Goal: Information Seeking & Learning: Learn about a topic

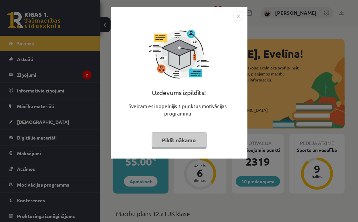
click at [176, 137] on button "Pildīt nākamo" at bounding box center [179, 139] width 55 height 15
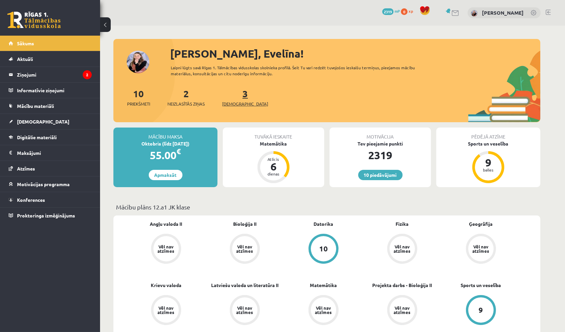
click at [235, 97] on link "3 Ieskaites" at bounding box center [245, 98] width 46 height 20
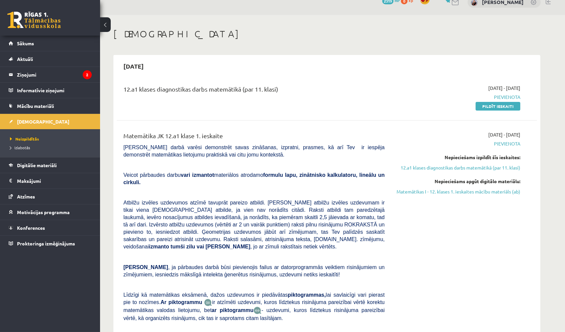
scroll to position [11, 0]
click at [499, 103] on link "Pildīt ieskaiti" at bounding box center [497, 106] width 45 height 9
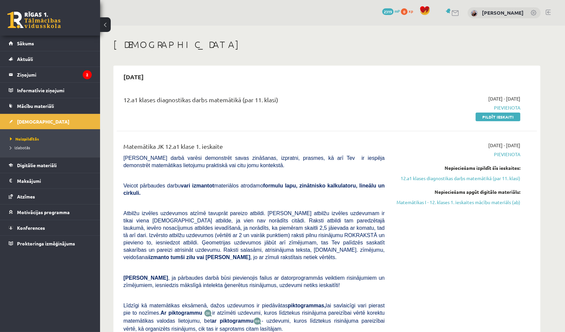
scroll to position [0, 0]
click at [56, 43] on link "Sākums" at bounding box center [50, 43] width 83 height 15
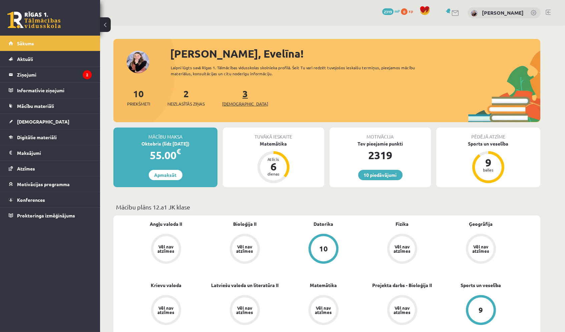
click at [233, 95] on link "3 Ieskaites" at bounding box center [245, 98] width 46 height 20
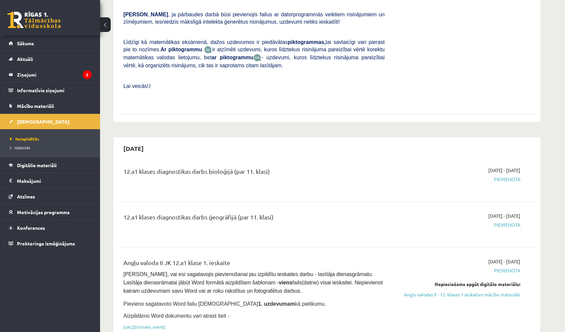
scroll to position [263, 0]
click at [69, 42] on link "Sākums" at bounding box center [50, 43] width 83 height 15
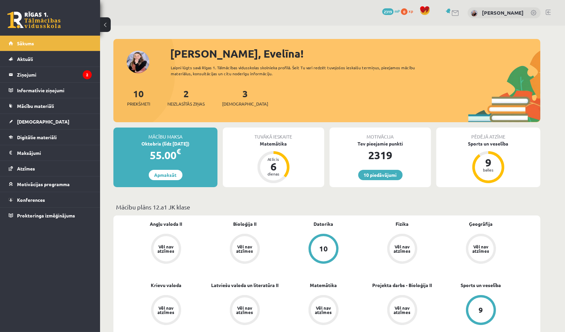
scroll to position [5, 0]
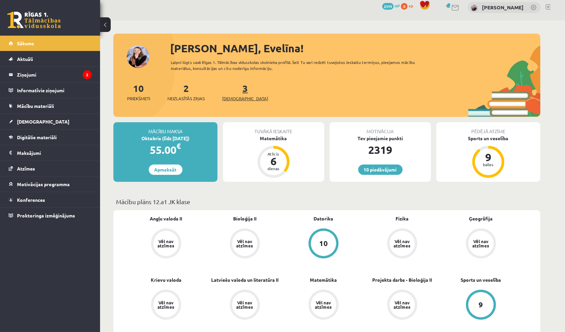
click at [235, 91] on link "3 Ieskaites" at bounding box center [245, 92] width 46 height 20
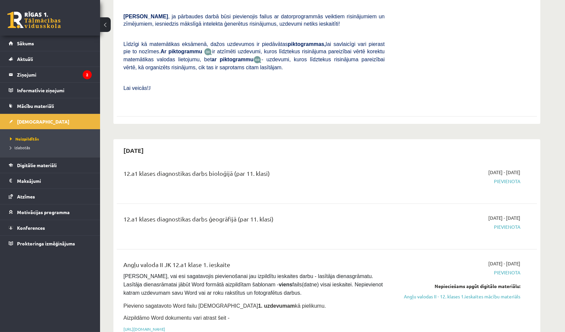
scroll to position [267, 0]
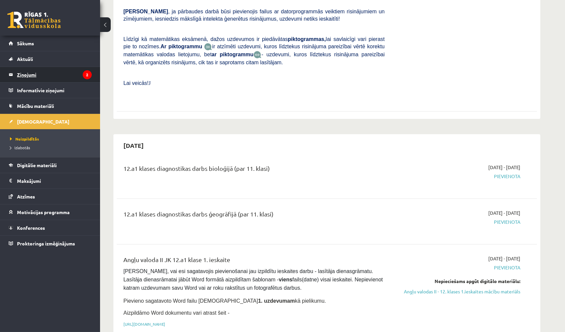
click at [91, 77] on legend "Ziņojumi 2" at bounding box center [54, 74] width 75 height 15
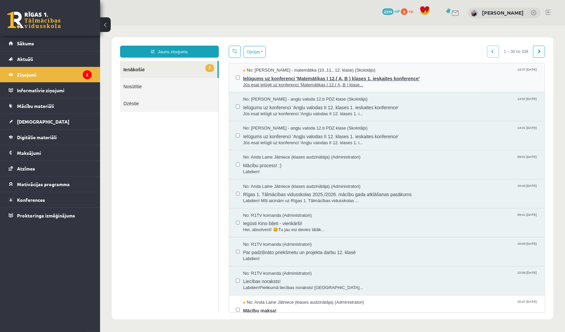
click at [309, 83] on span "Jūs esat ielūgti uz konferenci 'Matemātikas I 12.( A, B ) klase..." at bounding box center [390, 85] width 295 height 6
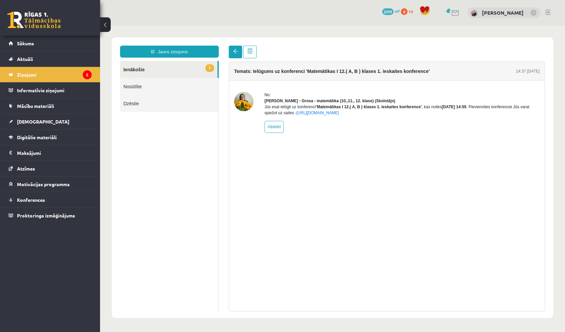
click at [232, 49] on link at bounding box center [234, 52] width 13 height 13
click at [233, 54] on link at bounding box center [234, 52] width 13 height 13
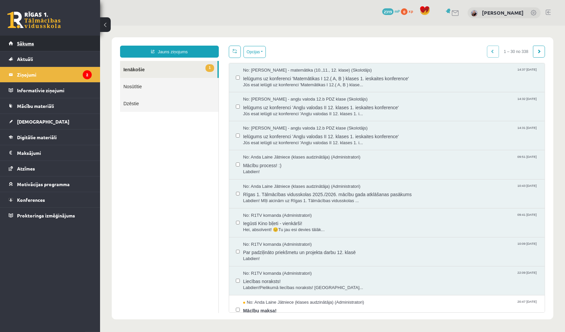
click at [60, 44] on link "Sākums" at bounding box center [50, 43] width 83 height 15
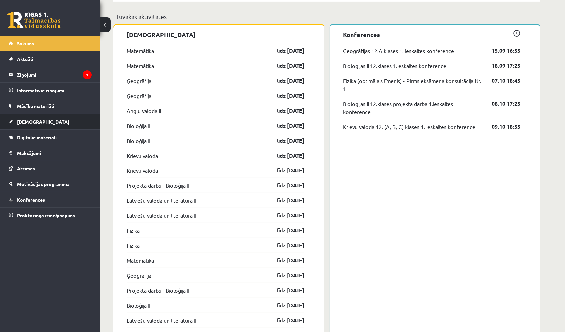
scroll to position [541, 0]
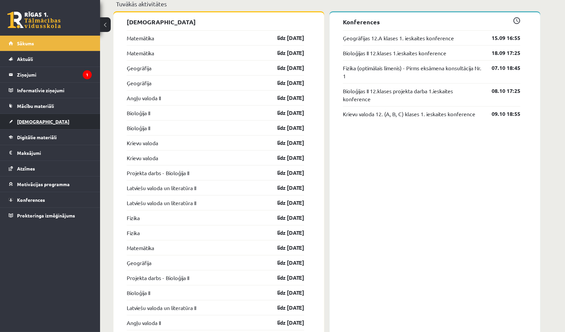
click at [50, 125] on link "[DEMOGRAPHIC_DATA]" at bounding box center [50, 121] width 83 height 15
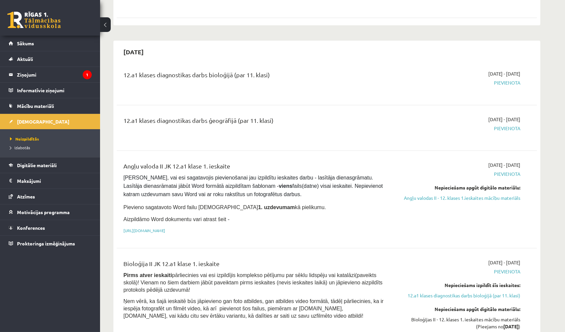
scroll to position [360, 0]
click at [433, 195] on link "Angļu valodas II - 12. klases 1.ieskaites mācību materiāls" at bounding box center [457, 198] width 126 height 7
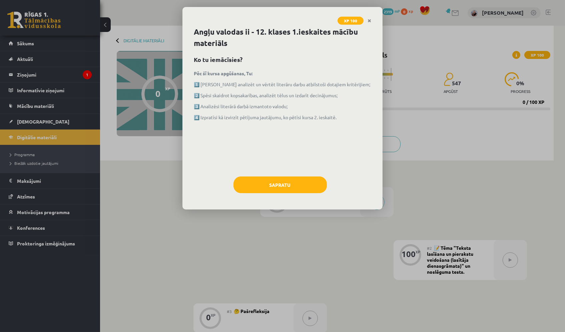
click at [285, 172] on div "Angļu valodas ii - 12. klases 1.ieskaites mācību materiāls Ko tu iemācīsies? Pē…" at bounding box center [282, 117] width 200 height 183
click at [288, 180] on button "Sapratu" at bounding box center [279, 185] width 93 height 17
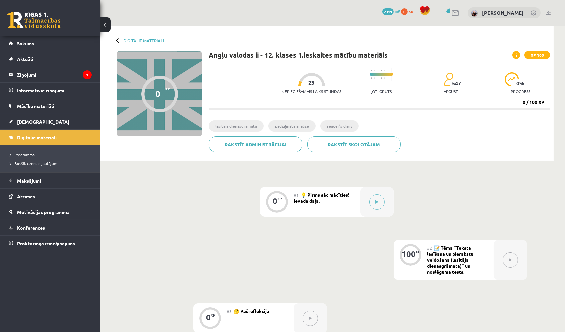
click at [90, 137] on link "Digitālie materiāli" at bounding box center [50, 137] width 83 height 15
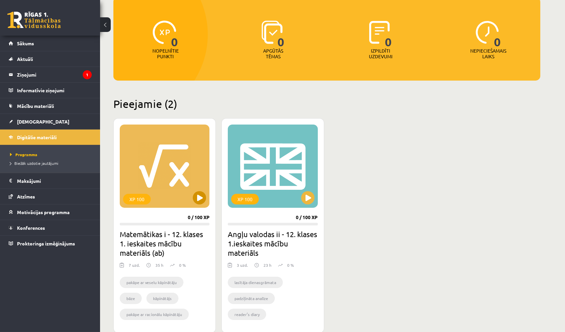
scroll to position [74, 0]
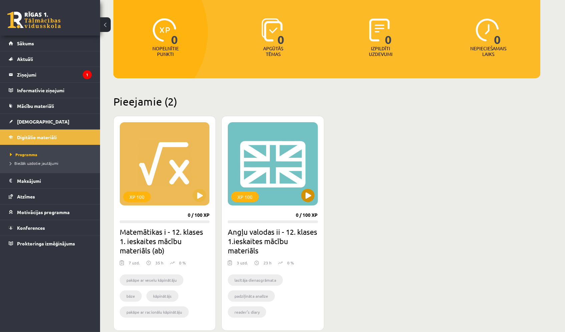
click at [306, 163] on div "XP 100" at bounding box center [273, 163] width 90 height 83
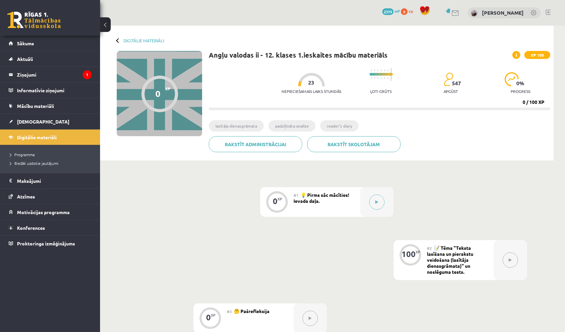
click at [314, 196] on span "💡 Pirms sāc mācīties! Ievada daļa." at bounding box center [321, 198] width 56 height 12
click at [381, 197] on button at bounding box center [376, 202] width 15 height 15
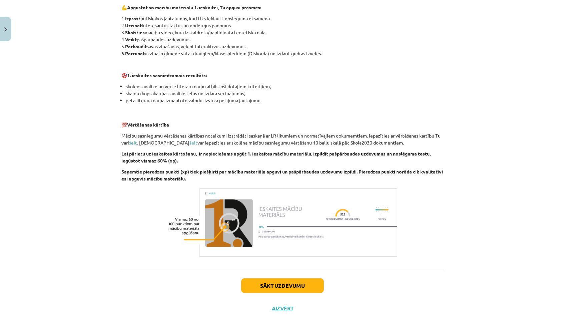
scroll to position [358, 0]
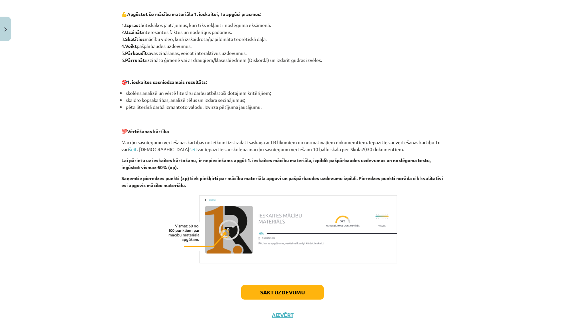
click at [281, 312] on button "Aizvērt" at bounding box center [282, 315] width 25 height 7
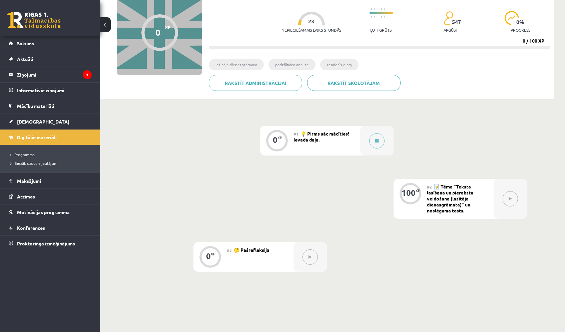
scroll to position [61, 0]
click at [219, 155] on div "0 XP #1 💡 Pirms sāc mācīties! Ievada daļa. 100 XP #2 📝 Tēma "Teksta lasīšana un…" at bounding box center [327, 199] width 400 height 146
click at [85, 69] on legend "Ziņojumi 1" at bounding box center [54, 74] width 75 height 15
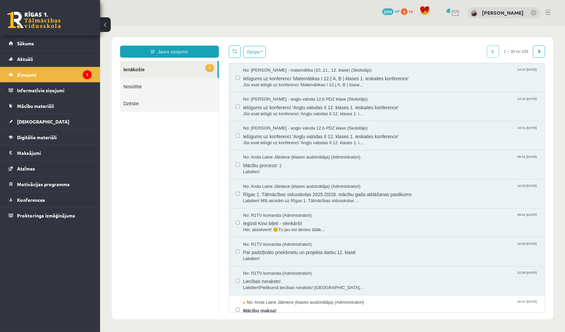
click at [92, 74] on li "Ziņojumi 1" at bounding box center [50, 75] width 100 height 16
click at [258, 306] on span "Mācību maksa!" at bounding box center [390, 310] width 295 height 8
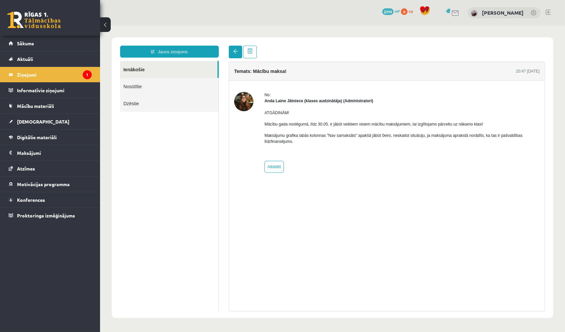
click at [232, 57] on link at bounding box center [234, 52] width 13 height 13
click at [232, 51] on link at bounding box center [234, 52] width 13 height 13
click at [57, 48] on link "Sākums" at bounding box center [50, 43] width 83 height 15
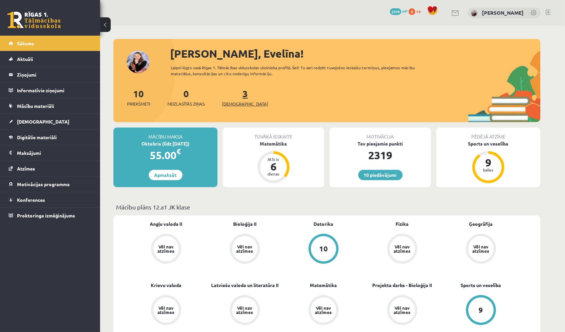
click at [231, 102] on span "[DEMOGRAPHIC_DATA]" at bounding box center [245, 104] width 46 height 7
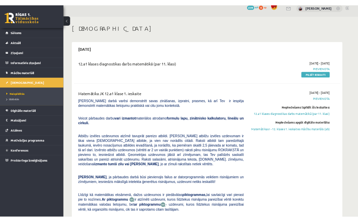
scroll to position [7, 0]
